Goal: Feedback & Contribution: Submit feedback/report problem

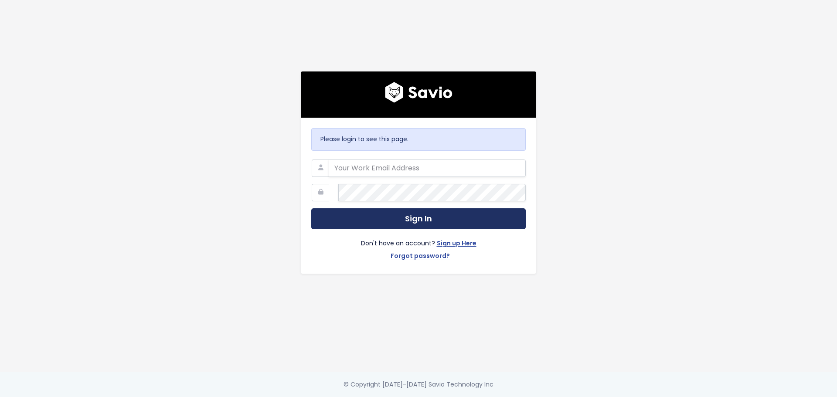
type input "[PERSON_NAME][EMAIL_ADDRESS][PERSON_NAME][DOMAIN_NAME]"
click at [393, 221] on button "Sign In" at bounding box center [418, 218] width 215 height 21
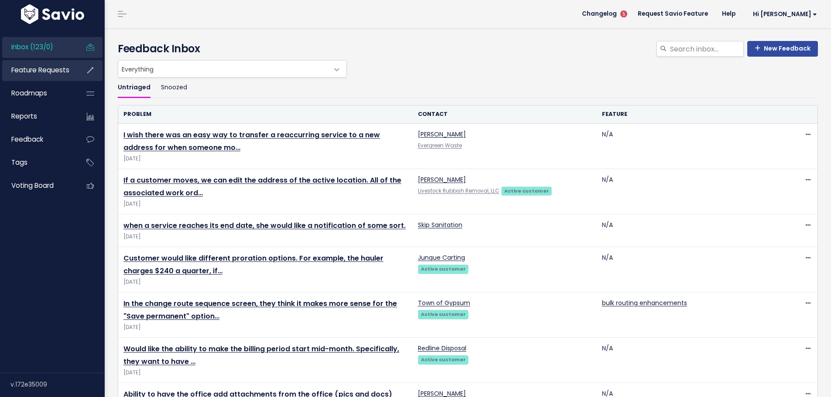
click at [50, 75] on span "Feature Requests" at bounding box center [40, 69] width 58 height 9
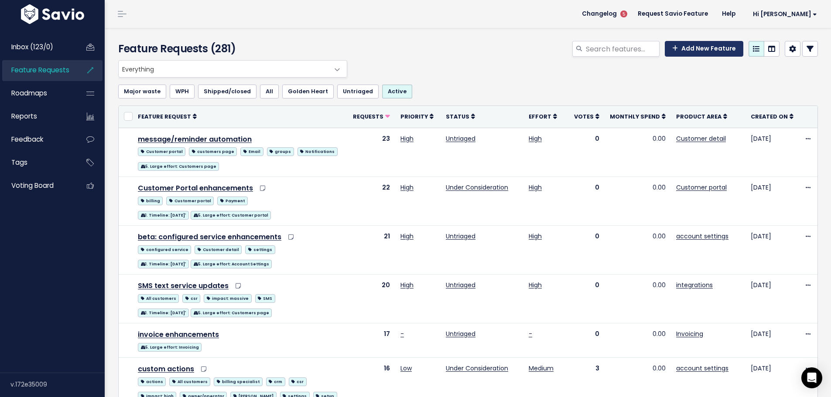
click at [676, 57] on link "Add New Feature" at bounding box center [704, 49] width 78 height 16
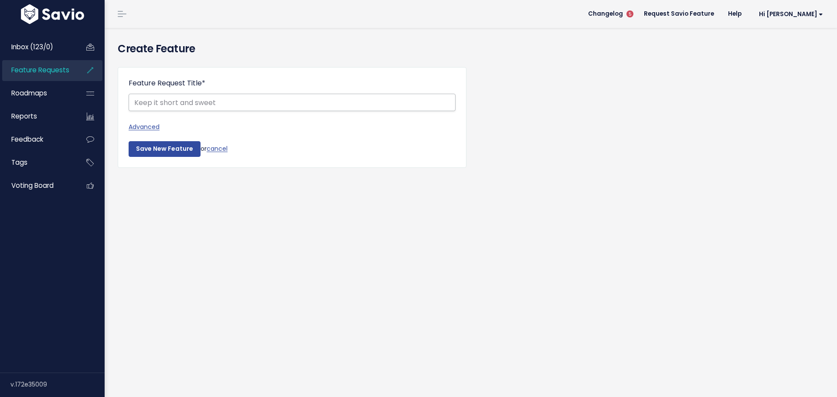
click at [177, 111] on input "Feature Request Title *" at bounding box center [292, 102] width 327 height 17
type input "Beneficial owner drop down rather than edit"
click at [153, 133] on link "Advanced" at bounding box center [292, 127] width 327 height 11
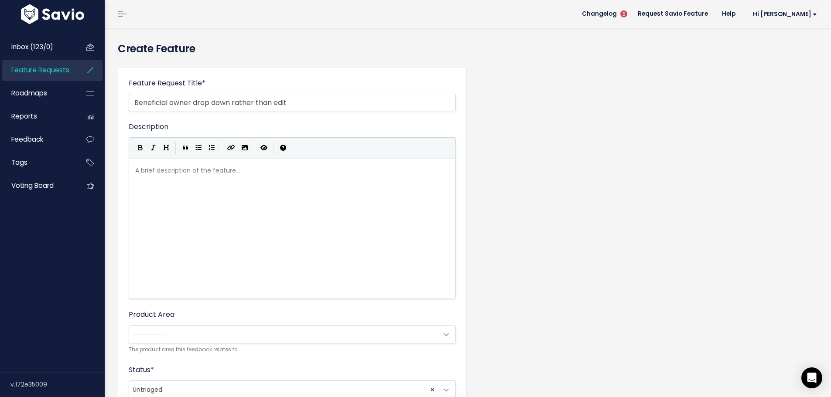
scroll to position [4, 0]
click at [152, 165] on div "A brief description of the feature... xxxxxxxxxx" at bounding box center [291, 165] width 317 height 0
type textarea "Need the beneficial owner area of the contact to be a drop down to see rather t…"
click at [322, 316] on div "xxxxxxxxxx Need the beneficial owner area of the contact to be a drop down to s…" at bounding box center [302, 240] width 339 height 153
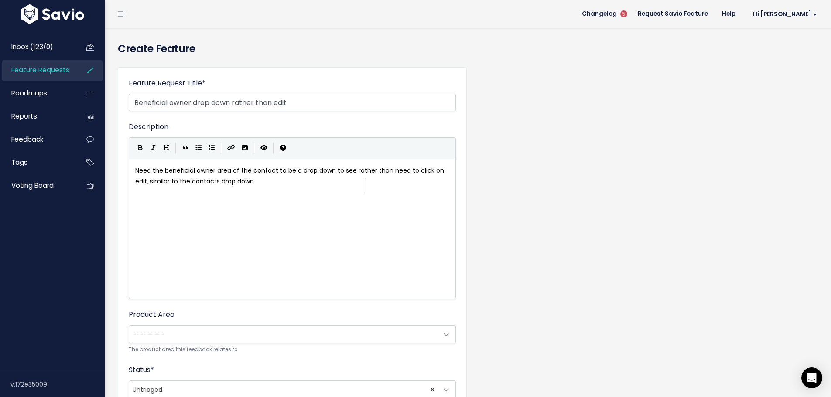
scroll to position [4, 133]
type textarea ", similar to the contacts drop down"
click at [387, 187] on pre "Need the beneficial owner area of the contact to be a drop down to see rather t…" at bounding box center [295, 176] width 324 height 22
click at [248, 151] on icon "Import an image" at bounding box center [245, 148] width 6 height 6
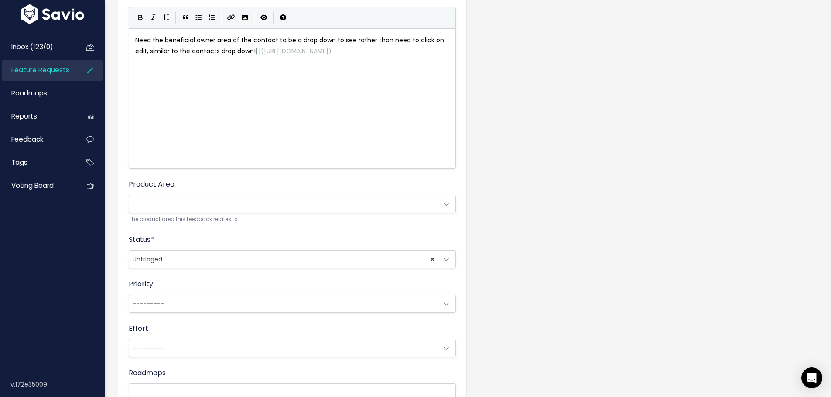
scroll to position [131, 0]
click at [160, 208] on span "---------" at bounding box center [148, 203] width 31 height 9
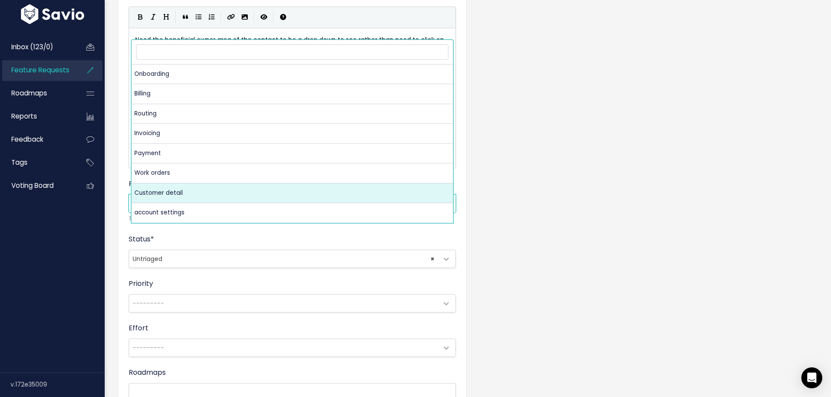
select select "MAIN:CUSTOMER_DETAIL"
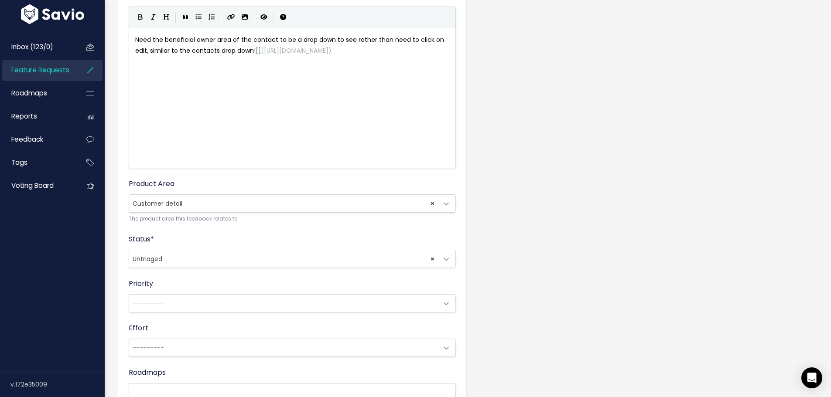
click at [163, 312] on span "---------" at bounding box center [283, 303] width 309 height 17
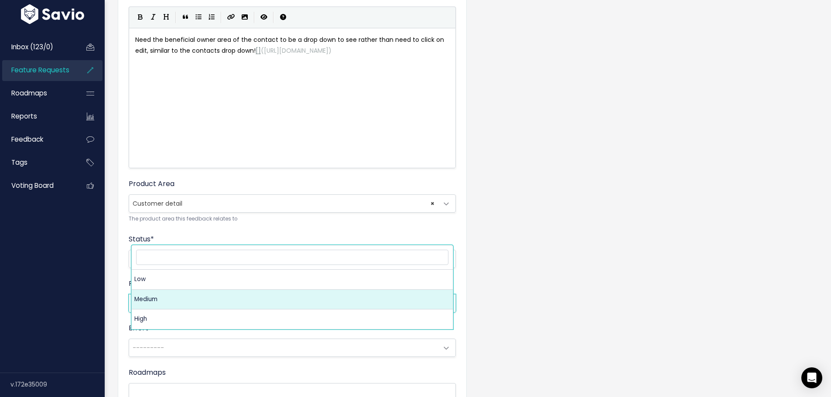
select select "2_MEDIUM"
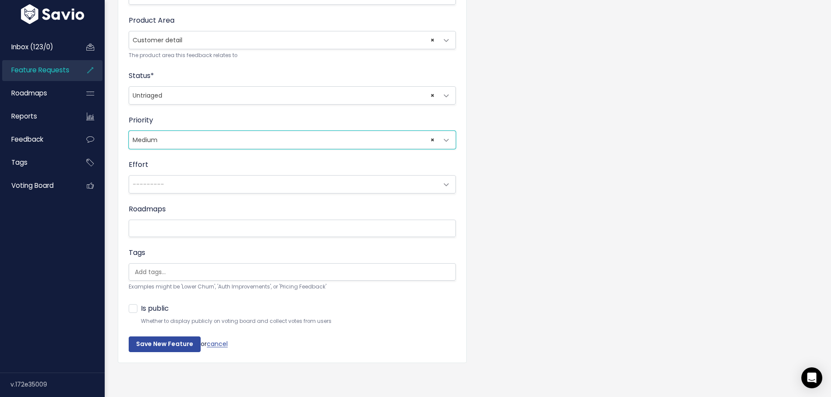
scroll to position [387, 0]
click at [141, 303] on label "Is public" at bounding box center [155, 309] width 28 height 13
click at [141, 303] on input "Is public" at bounding box center [144, 306] width 6 height 6
checkbox input "true"
click at [536, 213] on div "Feature Request Title * Beneficial owner drop down rather than edit Advanced De…" at bounding box center [467, 74] width 713 height 617
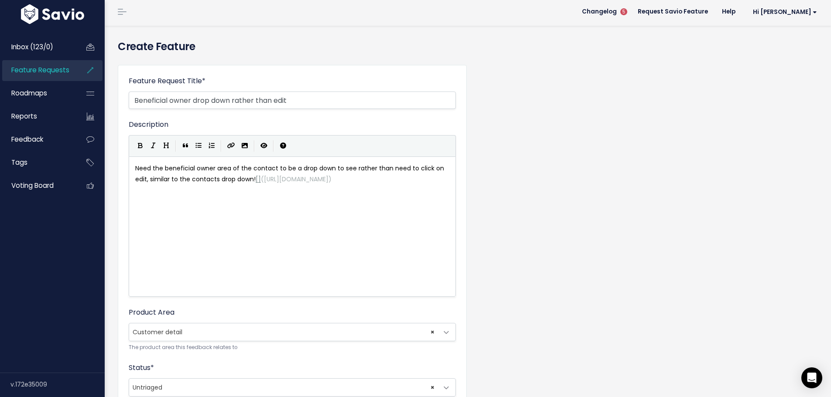
scroll to position [0, 0]
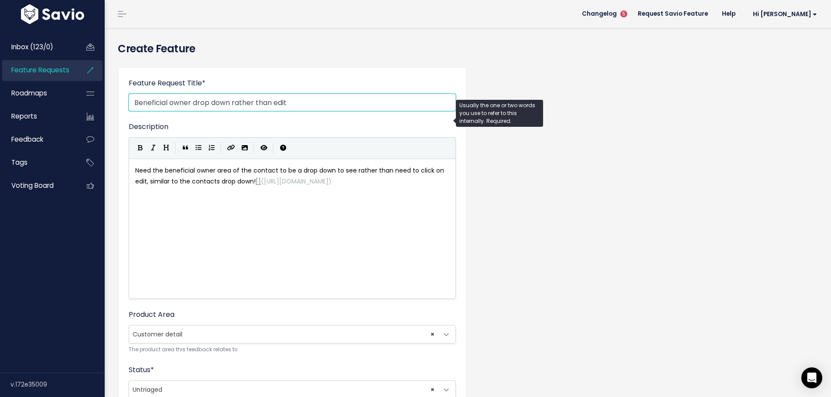
click at [307, 111] on input "Beneficial owner drop down rather than edit" at bounding box center [292, 102] width 327 height 17
type input "Beneficial owner drop down rather than edit Advance Disposal"
click at [602, 233] on div "Feature Request Title * Beneficial owner drop down rather than edit Advance Dis…" at bounding box center [467, 368] width 713 height 617
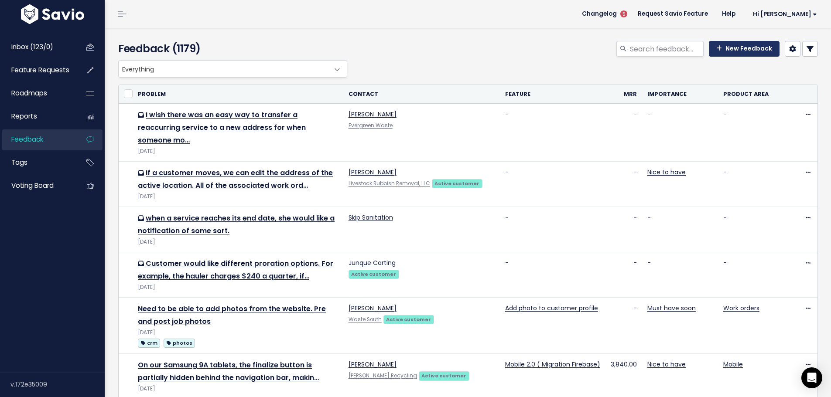
click at [713, 57] on link "New Feedback" at bounding box center [744, 49] width 71 height 16
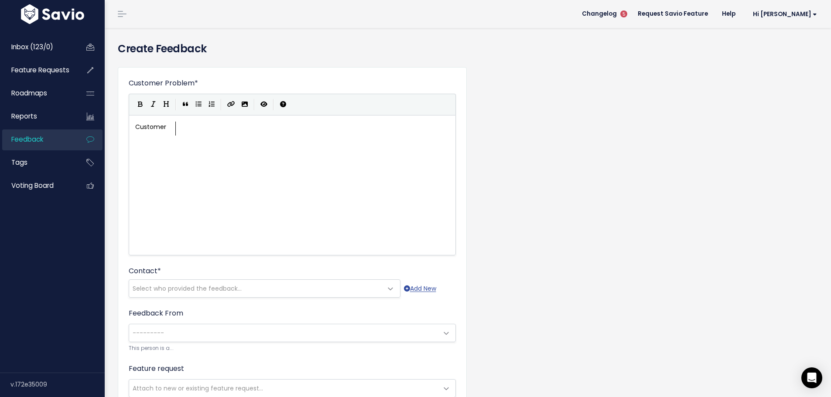
scroll to position [4, 40]
type textarea "Customer my"
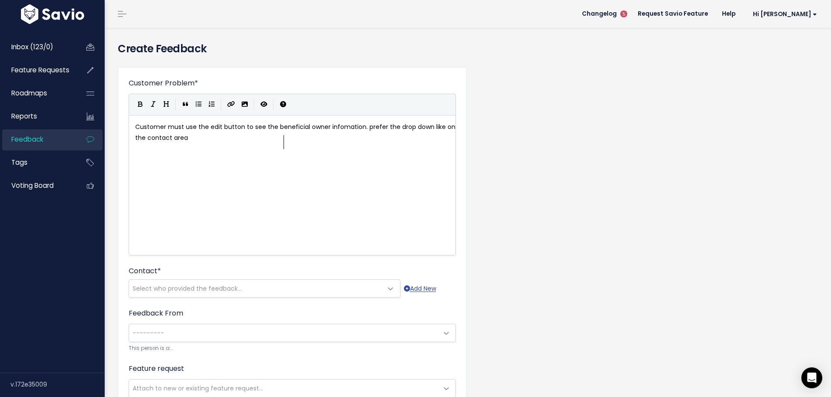
scroll to position [4, 410]
type textarea "ust use the edit button to see the beneficial owner infomation. prefer the drop…"
click at [145, 293] on span "Select who provided the feedback..." at bounding box center [187, 288] width 109 height 9
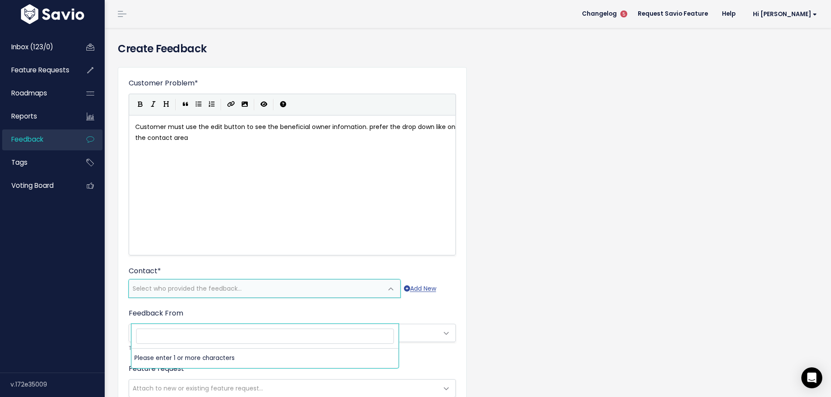
click at [143, 338] on input "search" at bounding box center [265, 336] width 258 height 15
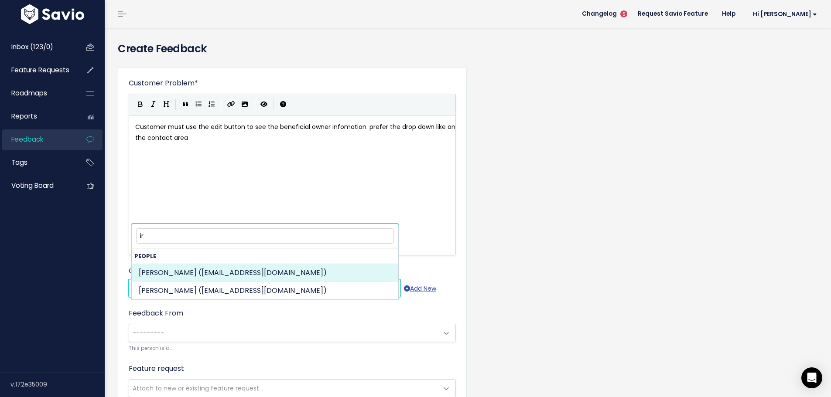
type input "ir"
select select "ACTIVE"
select select "86406302"
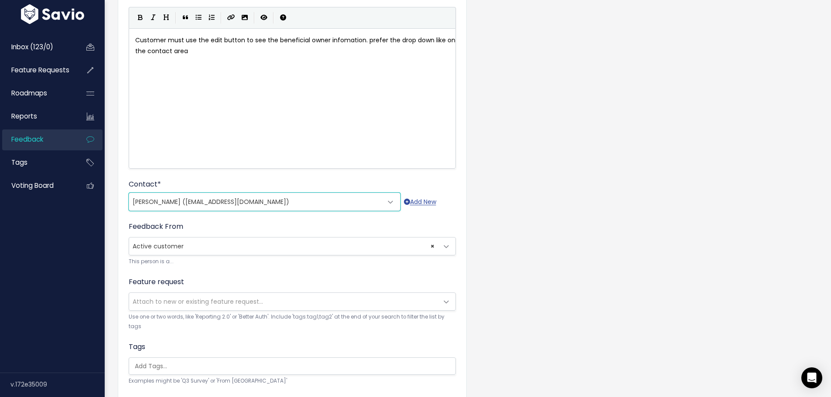
scroll to position [87, 0]
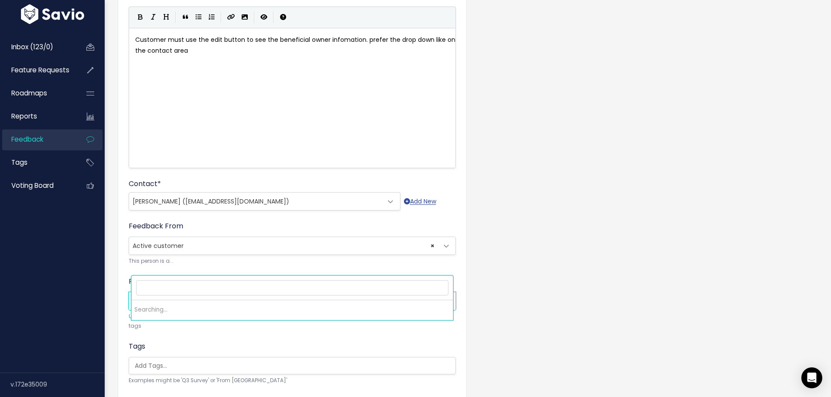
click at [153, 306] on span "Attach to new or existing feature request..." at bounding box center [198, 301] width 130 height 9
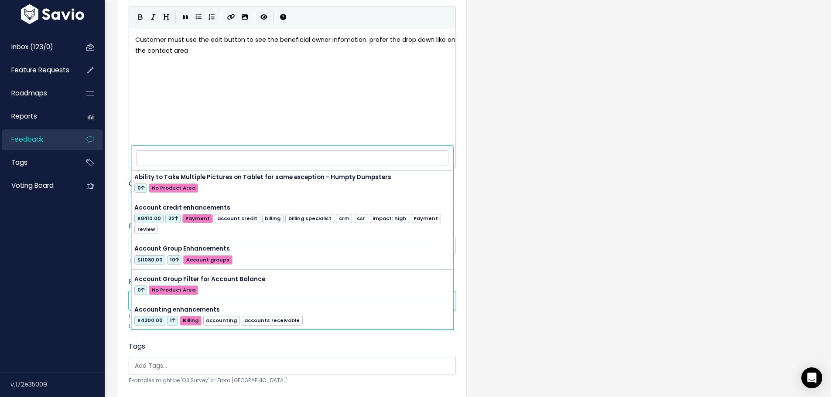
scroll to position [174, 0]
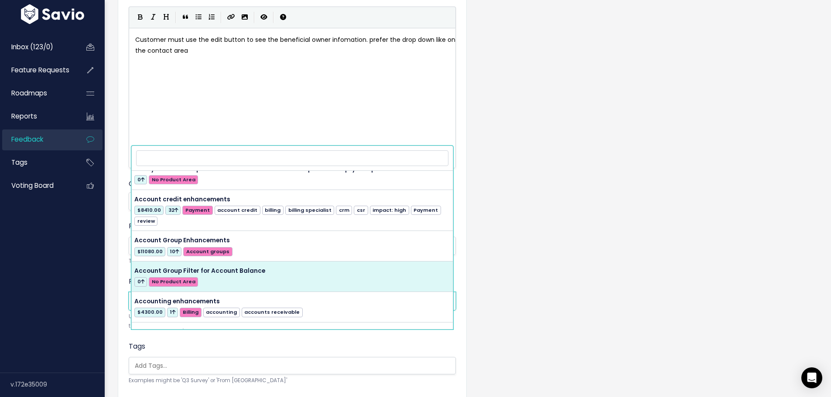
click at [152, 306] on span "Attach to new or existing feature request..." at bounding box center [198, 301] width 130 height 9
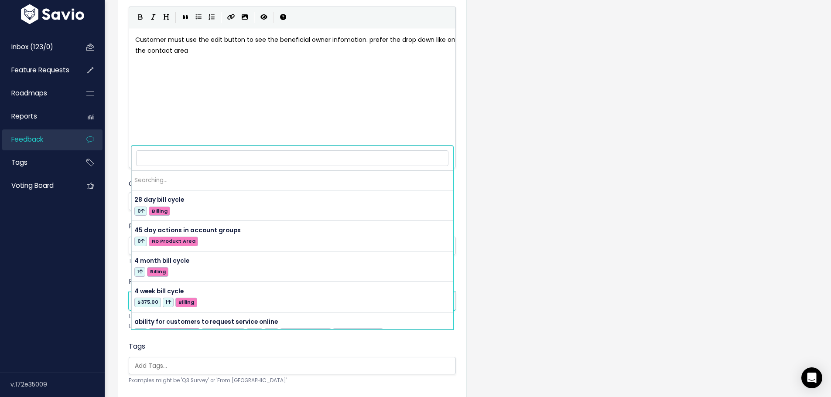
click at [151, 306] on span "Attach to new or existing feature request..." at bounding box center [198, 301] width 130 height 9
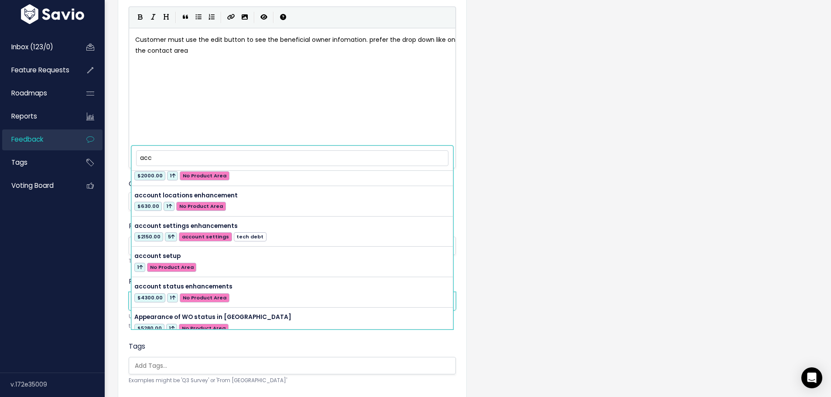
scroll to position [218, 0]
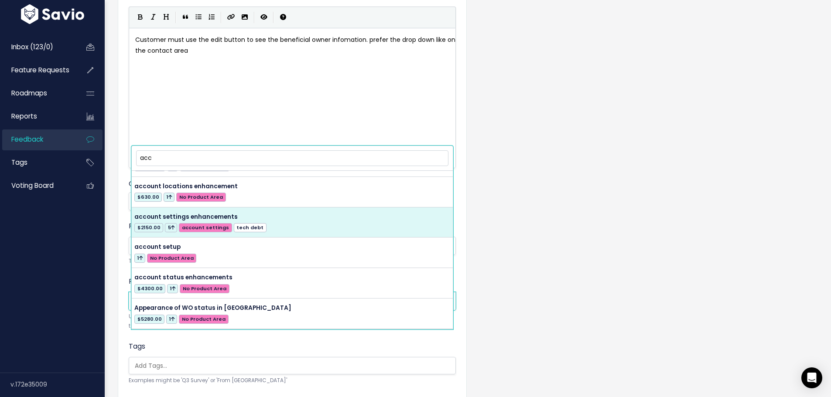
type input "acc"
select select "38321"
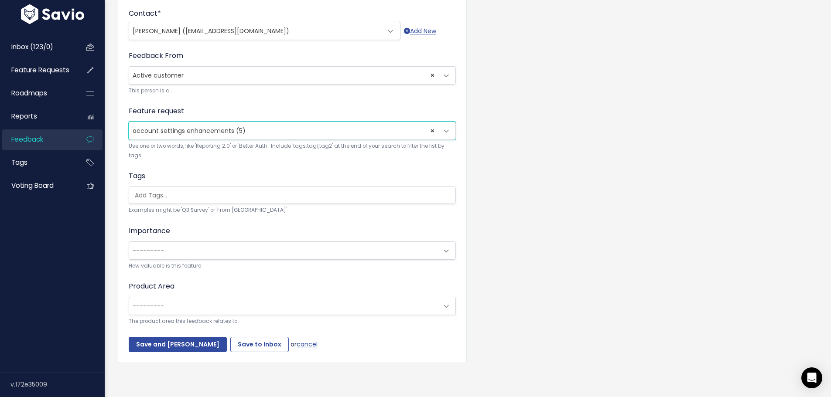
scroll to position [305, 0]
click at [150, 255] on span "---------" at bounding box center [148, 250] width 31 height 9
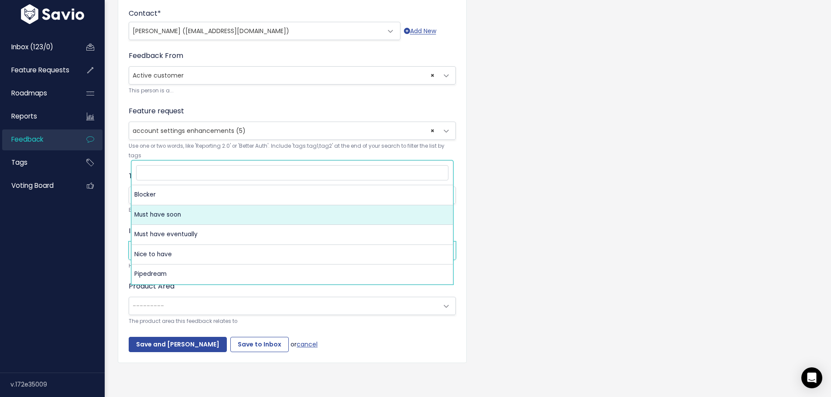
select select "MUST_HAVE"
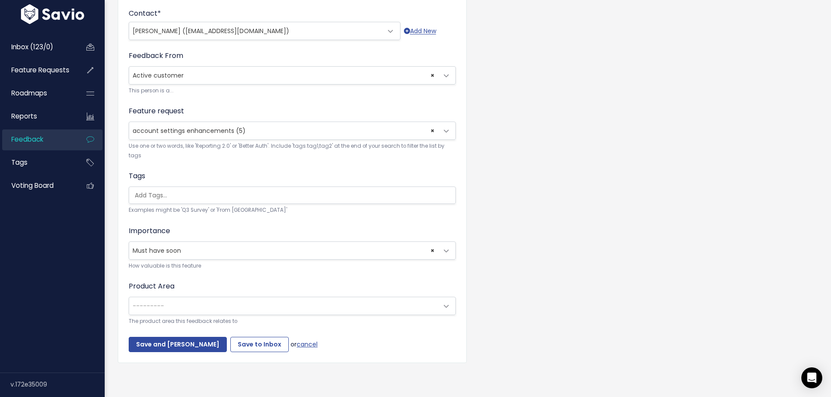
click at [180, 315] on span "---------" at bounding box center [283, 305] width 309 height 17
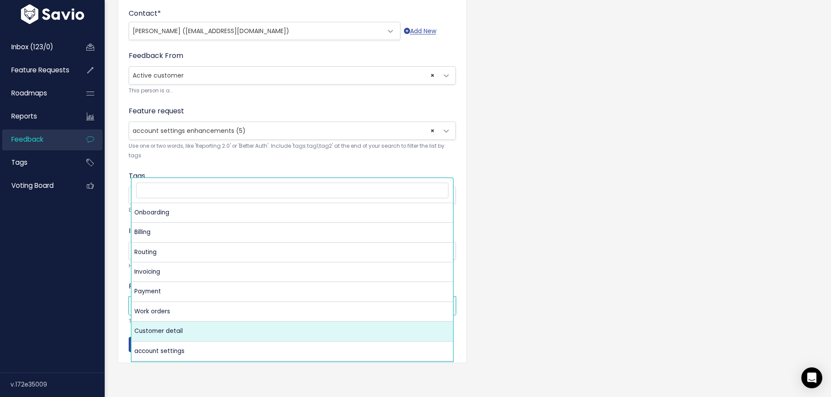
select select "MAIN:CUSTOMER_DETAIL"
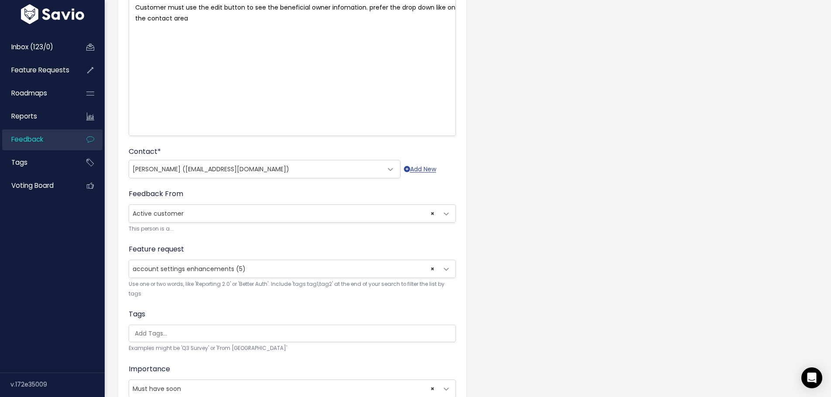
scroll to position [0, 0]
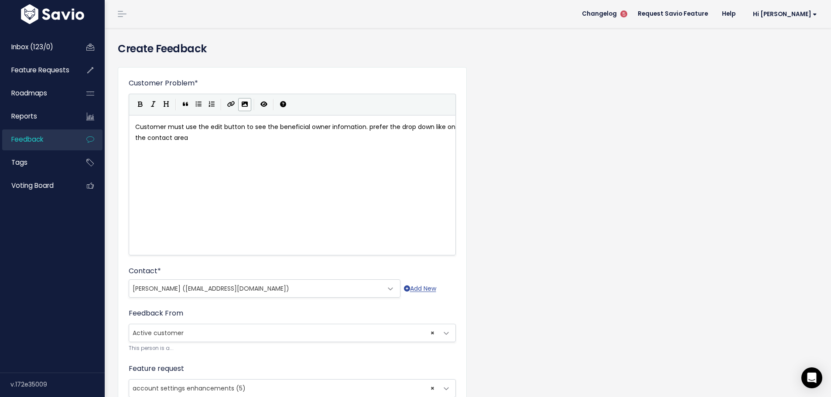
click at [248, 107] on icon "Import an image" at bounding box center [245, 104] width 6 height 6
click at [200, 142] on span "https://www.savio.io/app/serve-uploaded-mde-image/mde-uploads/2221/qHrF_Benefic…" at bounding box center [230, 137] width 65 height 9
type textarea "down.png)"
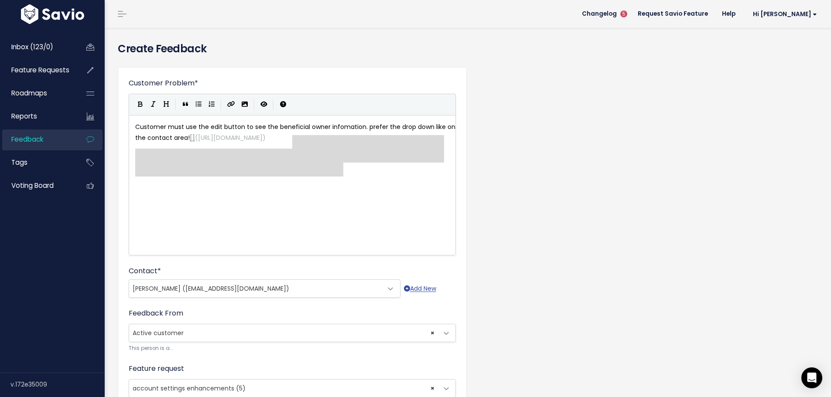
drag, startPoint x: 361, startPoint y: 192, endPoint x: 269, endPoint y: 168, distance: 96.0
type textarea "(https://www.savio.io/app/serve-uploaded-mde-image/mde-uploads/2221/qHrF_Benefi…"
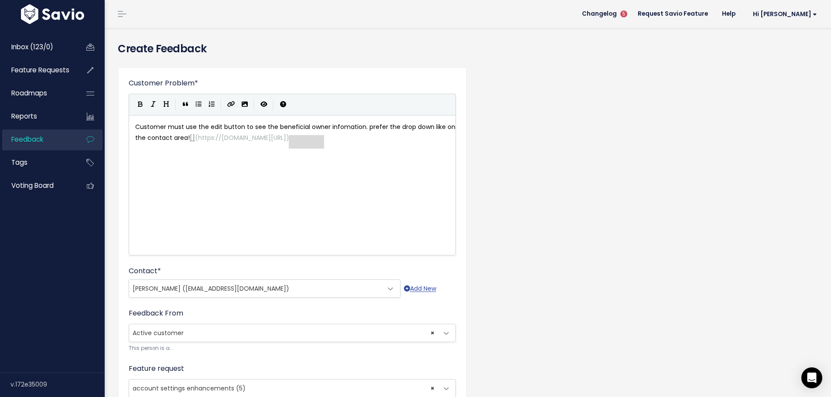
type textarea "](https://www.savio.io/app/serve-uploaded-mde-image/mde-uploads/2221/qHrF_Benef…"
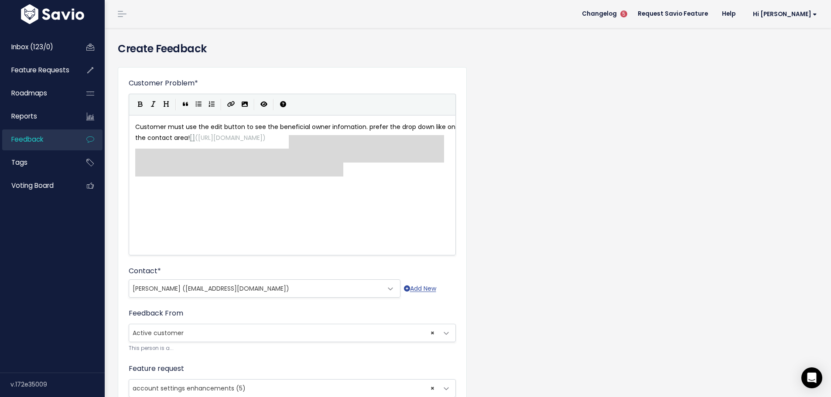
drag, startPoint x: 290, startPoint y: 161, endPoint x: 377, endPoint y: 194, distance: 93.5
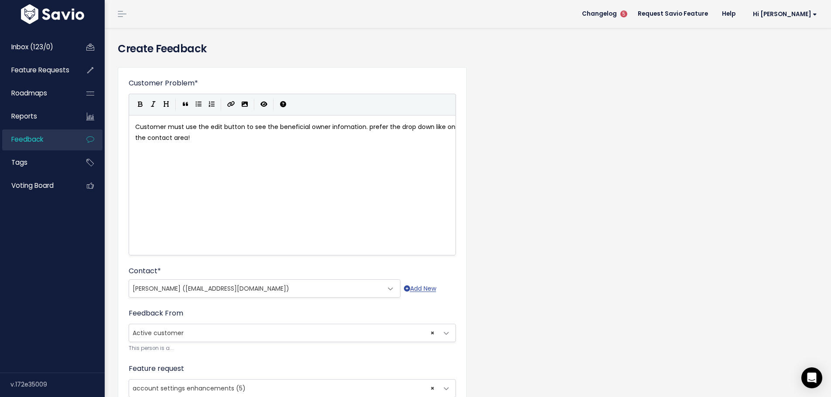
click at [191, 201] on div "x Customer must use the edit button to see the beneficial owner infomation. pre…" at bounding box center [302, 196] width 339 height 153
click at [248, 107] on icon "Import an image" at bounding box center [245, 104] width 6 height 6
click at [322, 143] on pre "Customer must use the edit button to see the beneficial owner infomation. prefe…" at bounding box center [295, 133] width 324 height 22
type textarea "​"
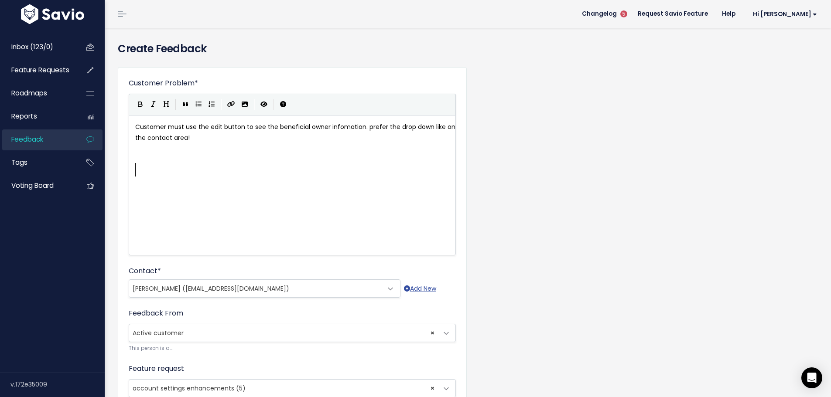
scroll to position [1, 0]
drag, startPoint x: 145, startPoint y: 187, endPoint x: 374, endPoint y: 239, distance: 234.6
click at [374, 239] on div "x Customer must use the edit button to see the beneficial owner infomation. pre…" at bounding box center [302, 196] width 339 height 153
click at [248, 107] on icon "Import an image" at bounding box center [245, 104] width 6 height 6
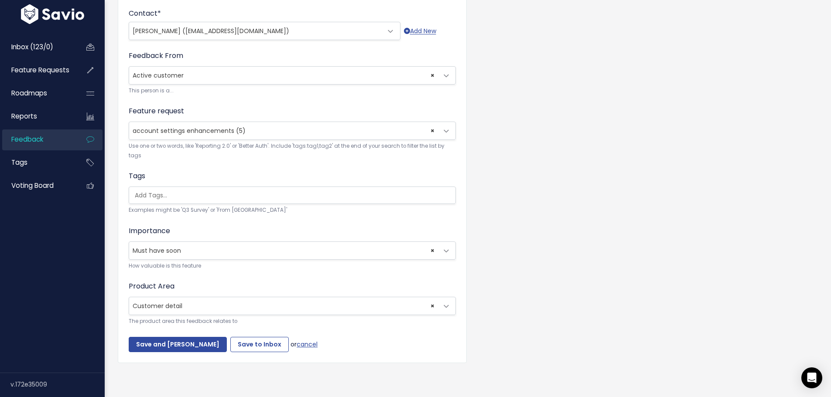
scroll to position [349, 0]
click at [281, 337] on input "Save to Inbox" at bounding box center [259, 345] width 58 height 16
